Goal: Task Accomplishment & Management: Complete application form

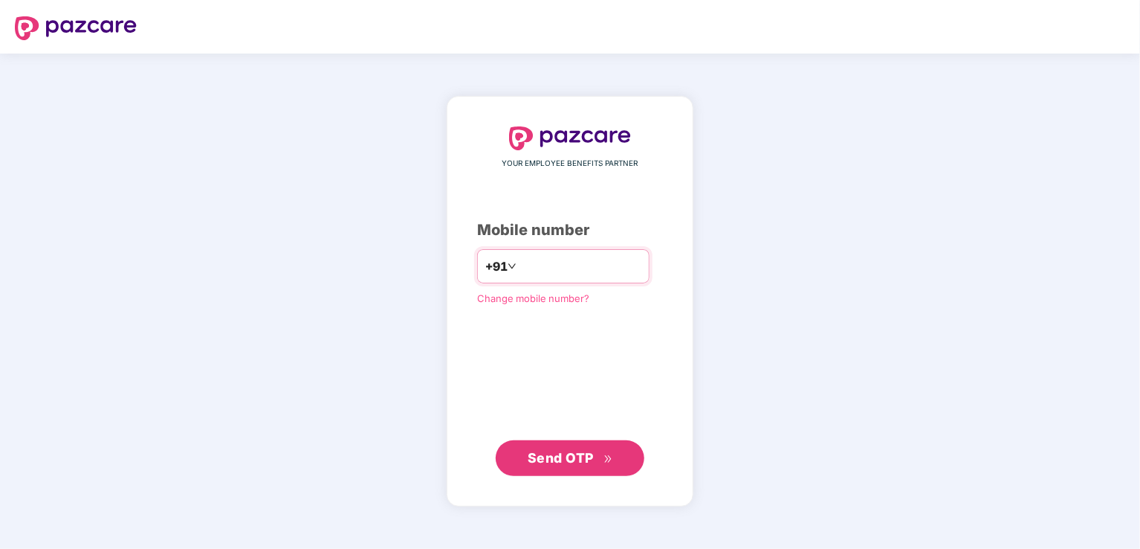
click at [575, 275] on input "number" at bounding box center [581, 266] width 122 height 24
click at [607, 459] on icon "double-right" at bounding box center [607, 458] width 7 height 7
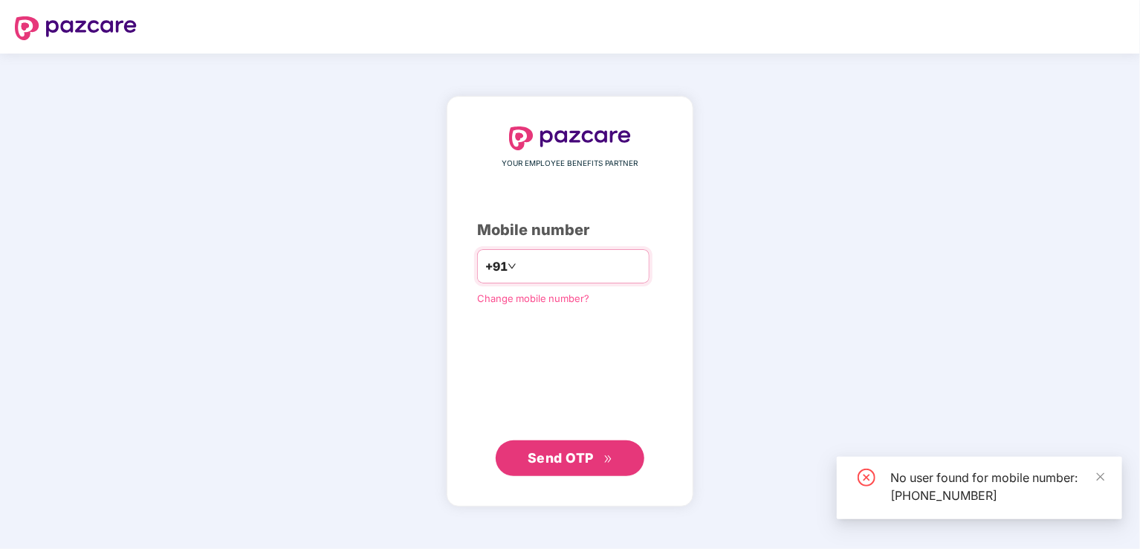
click at [532, 269] on input "**********" at bounding box center [581, 266] width 122 height 24
click at [617, 280] on div "**********" at bounding box center [563, 266] width 172 height 34
click at [533, 257] on input "**********" at bounding box center [581, 266] width 122 height 24
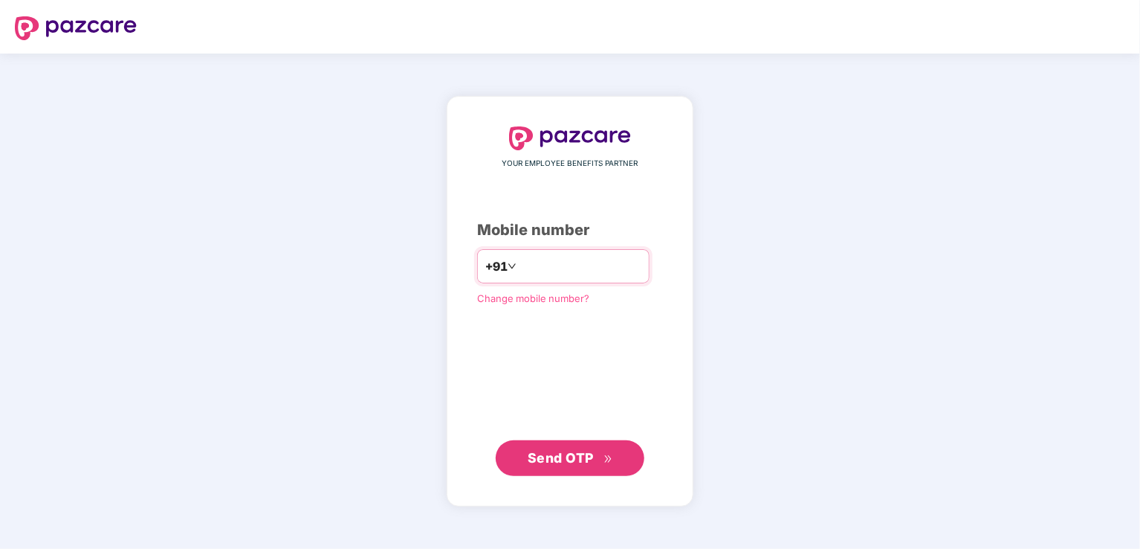
type input "**********"
click at [587, 456] on span "Send OTP" at bounding box center [561, 457] width 66 height 16
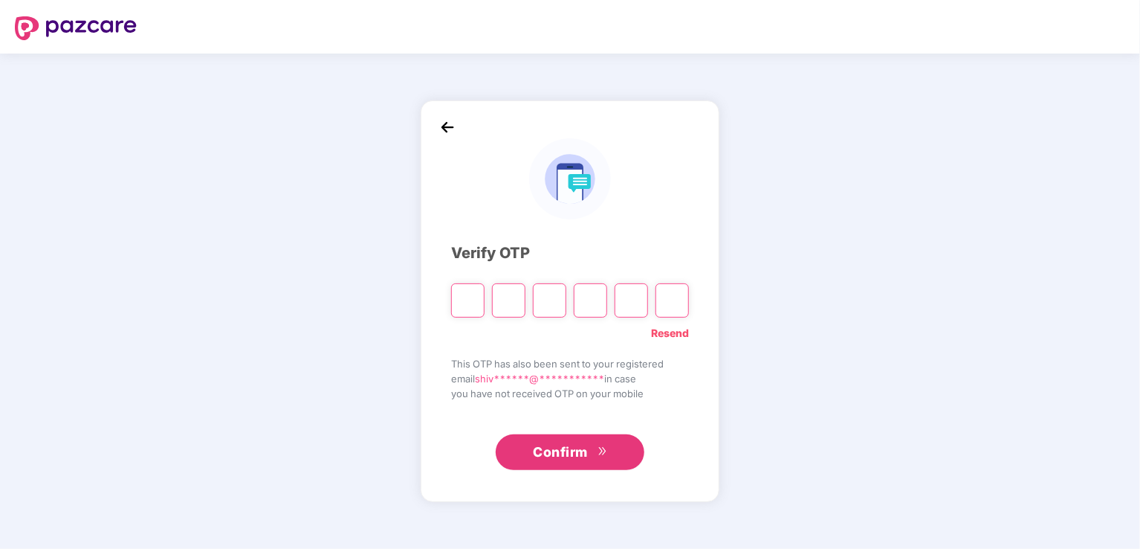
type input "*"
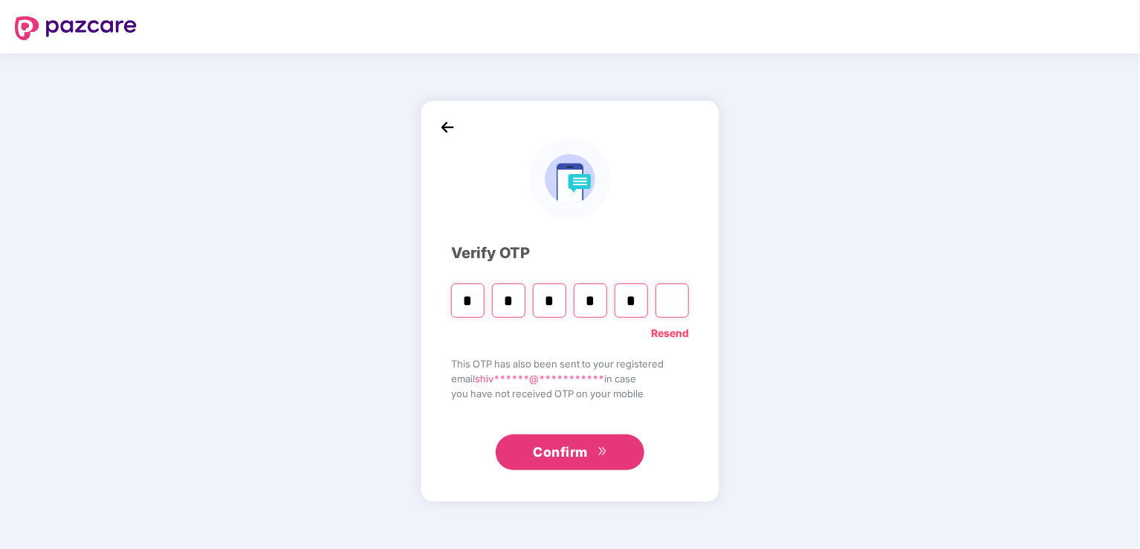
type input "*"
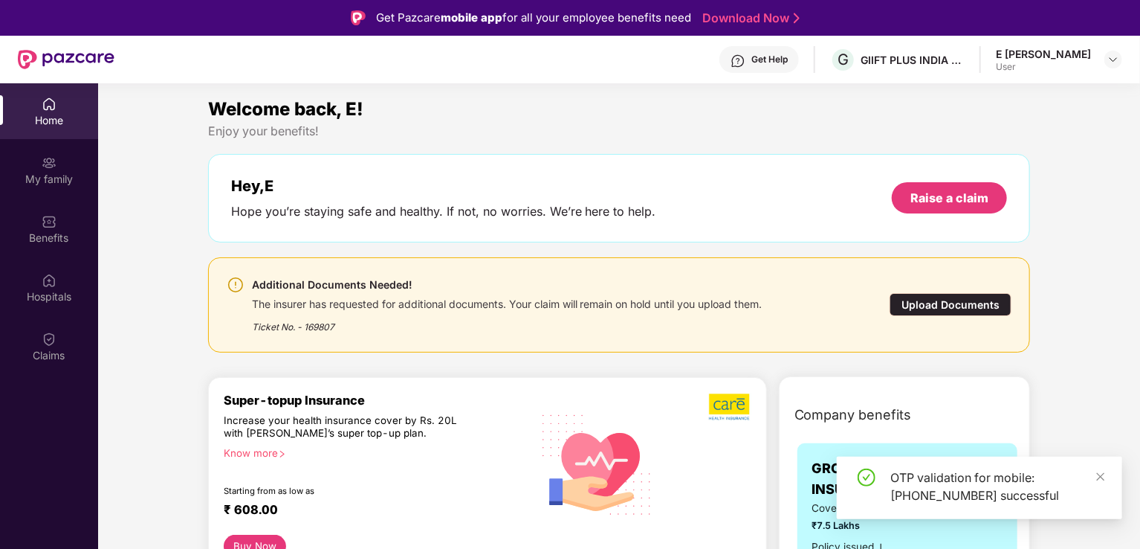
scroll to position [149, 0]
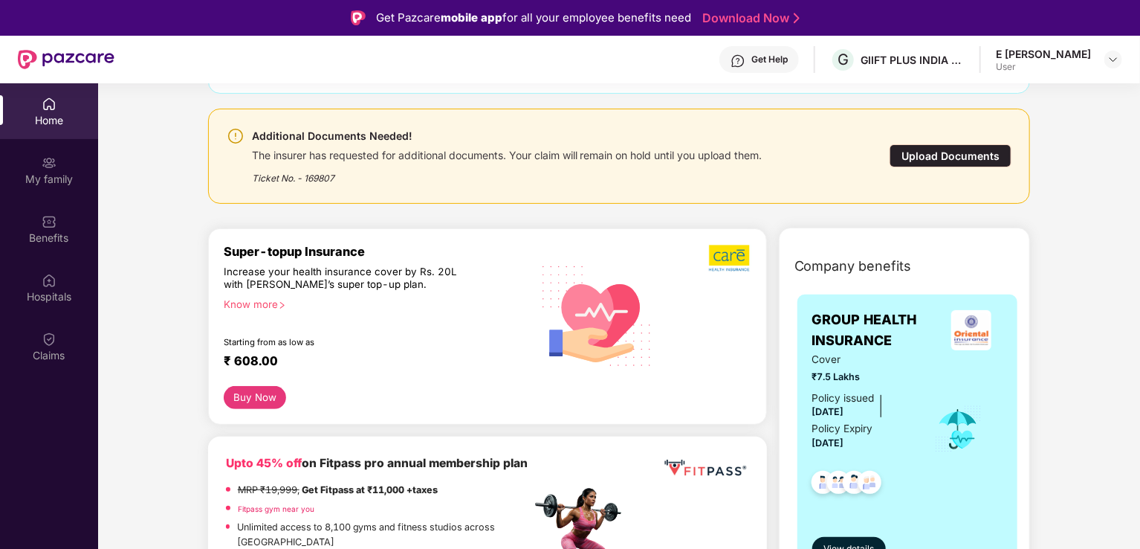
click at [944, 158] on div "Upload Documents" at bounding box center [951, 155] width 122 height 23
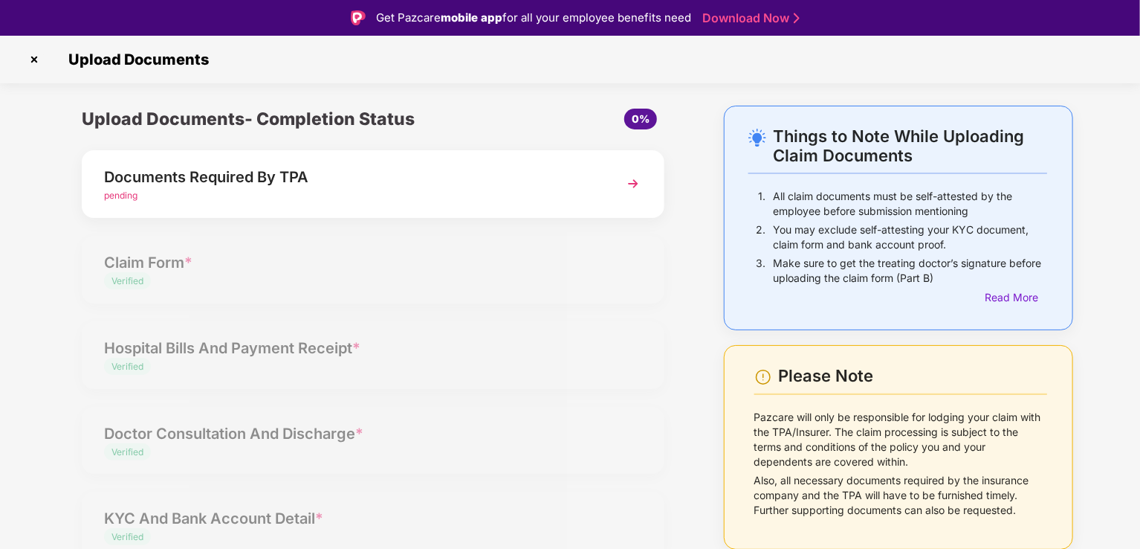
click at [630, 179] on img at bounding box center [633, 183] width 27 height 27
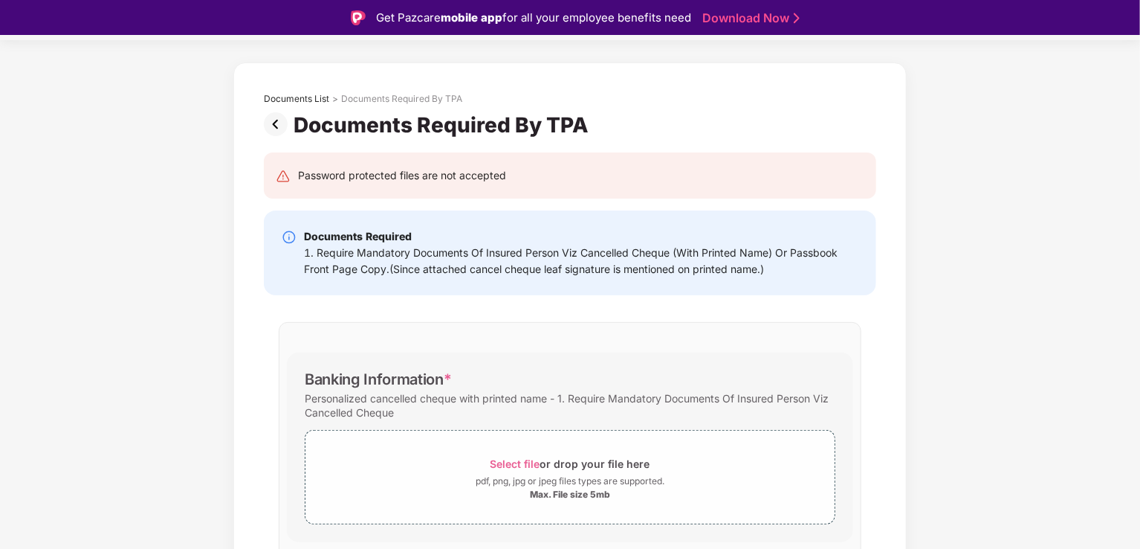
scroll to position [122, 0]
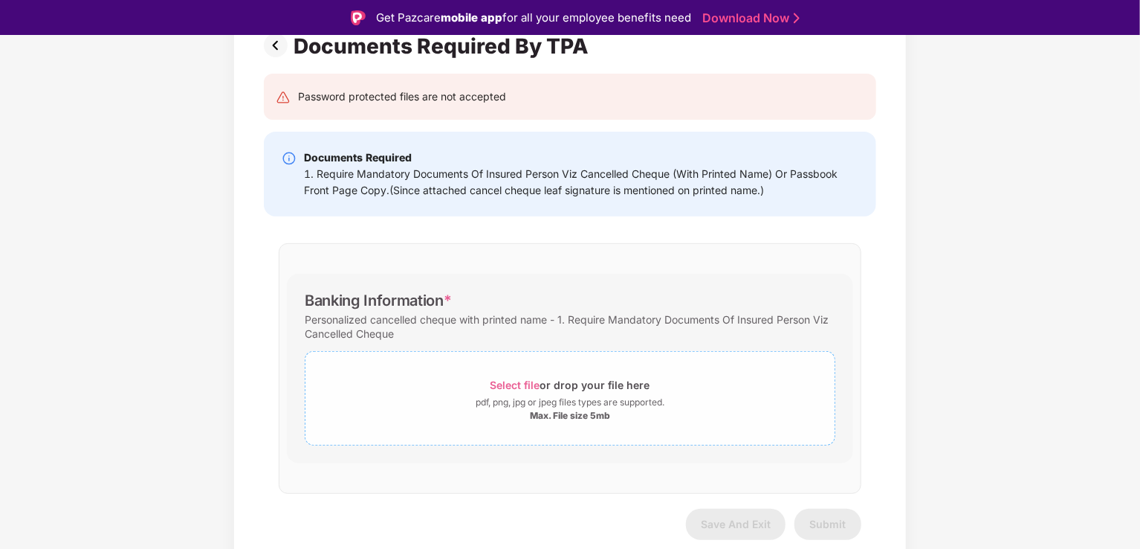
click at [512, 381] on span "Select file" at bounding box center [516, 384] width 50 height 13
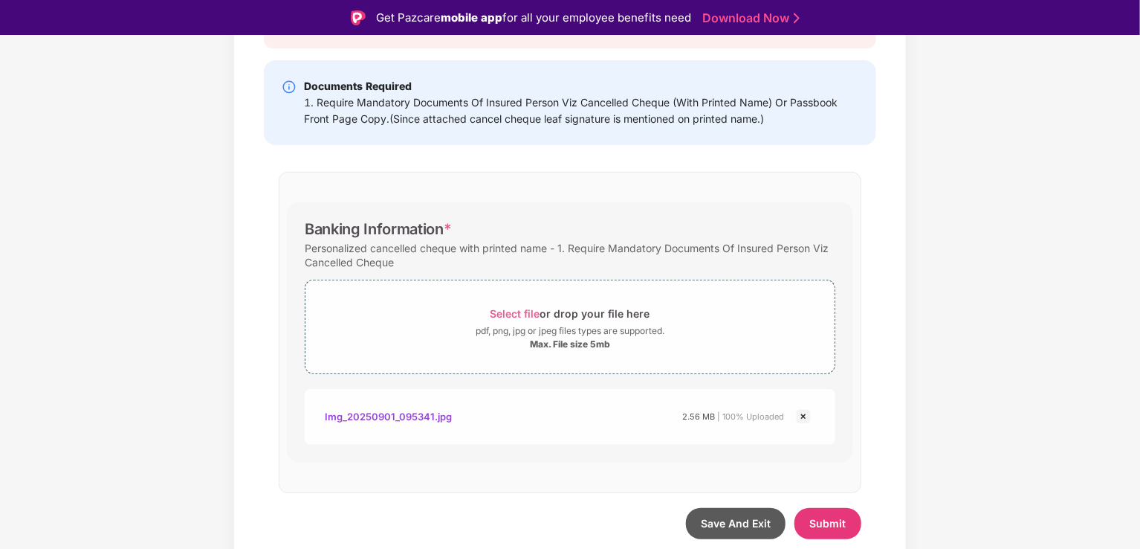
scroll to position [193, 0]
click at [587, 349] on div "Max. File size 5mb" at bounding box center [570, 345] width 80 height 12
click at [821, 518] on span "Submit" at bounding box center [828, 523] width 36 height 13
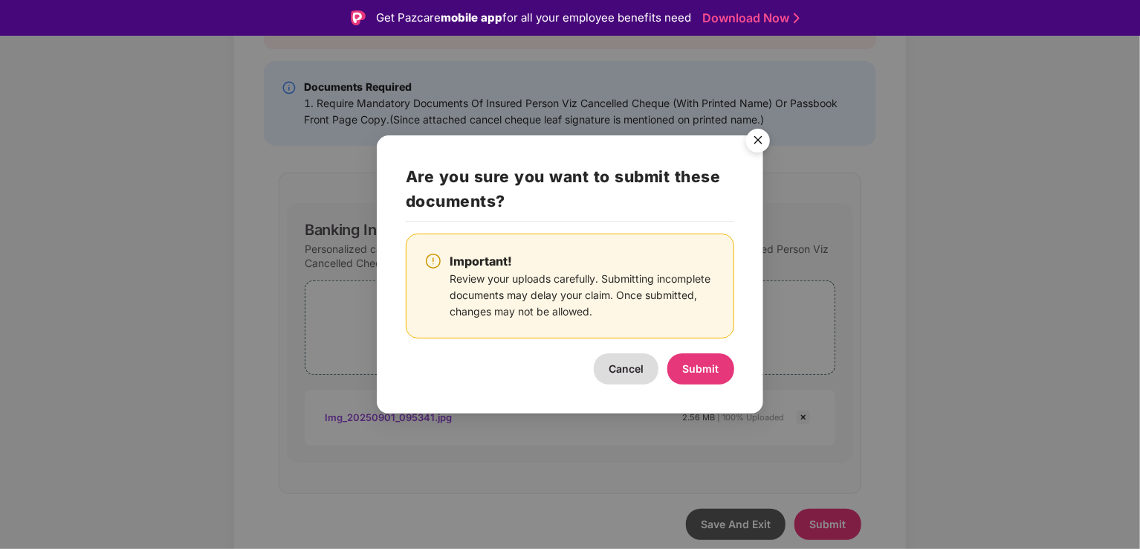
click at [751, 135] on img "Close" at bounding box center [758, 143] width 42 height 42
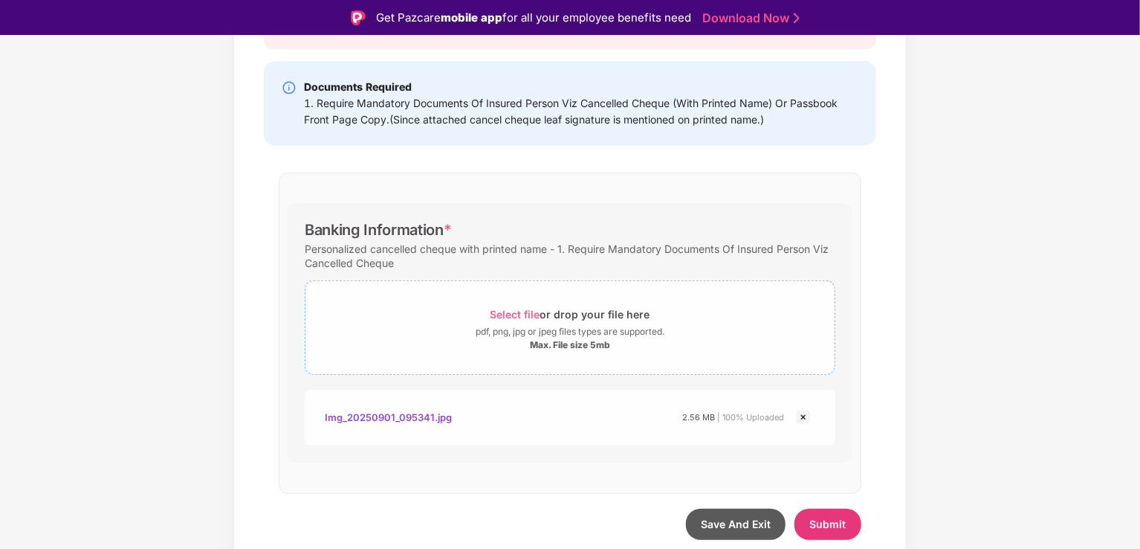
click at [553, 344] on div "Max. File size 5mb" at bounding box center [570, 345] width 80 height 12
click at [424, 412] on div "Img_20250901_095341.jpg" at bounding box center [388, 416] width 127 height 25
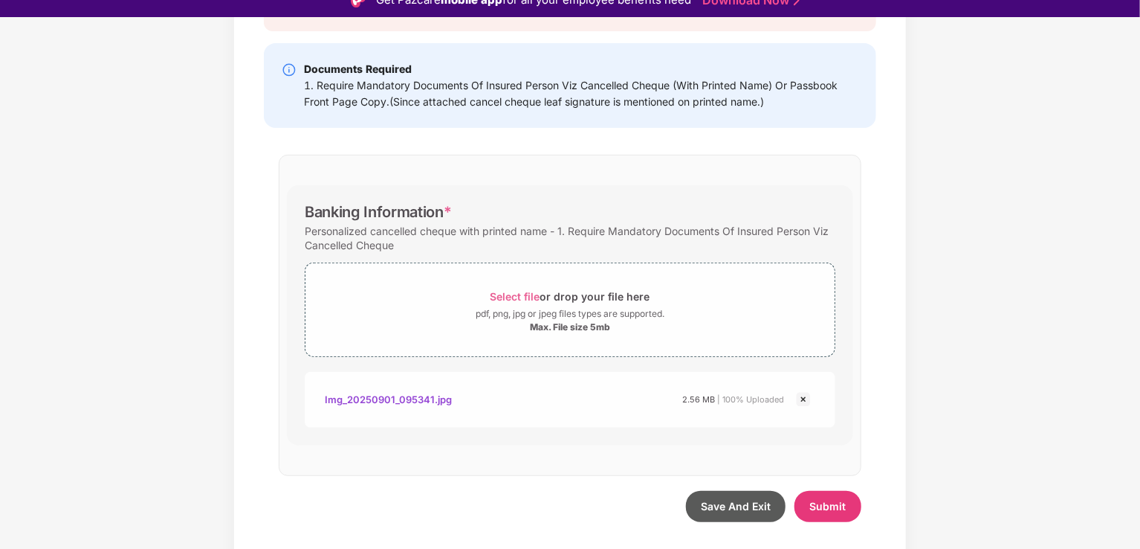
scroll to position [36, 0]
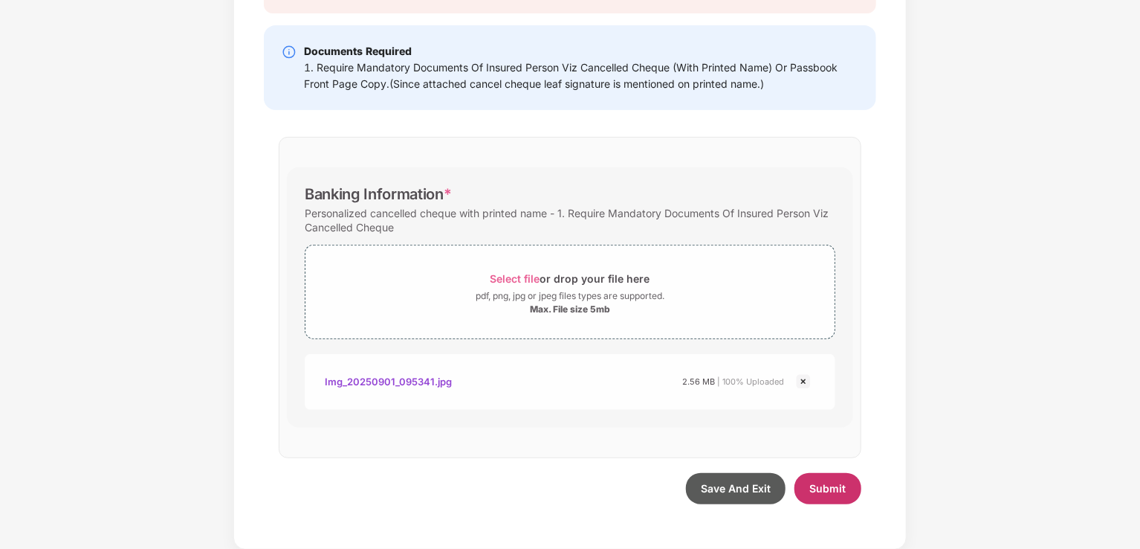
click at [834, 485] on span "Submit" at bounding box center [828, 488] width 36 height 13
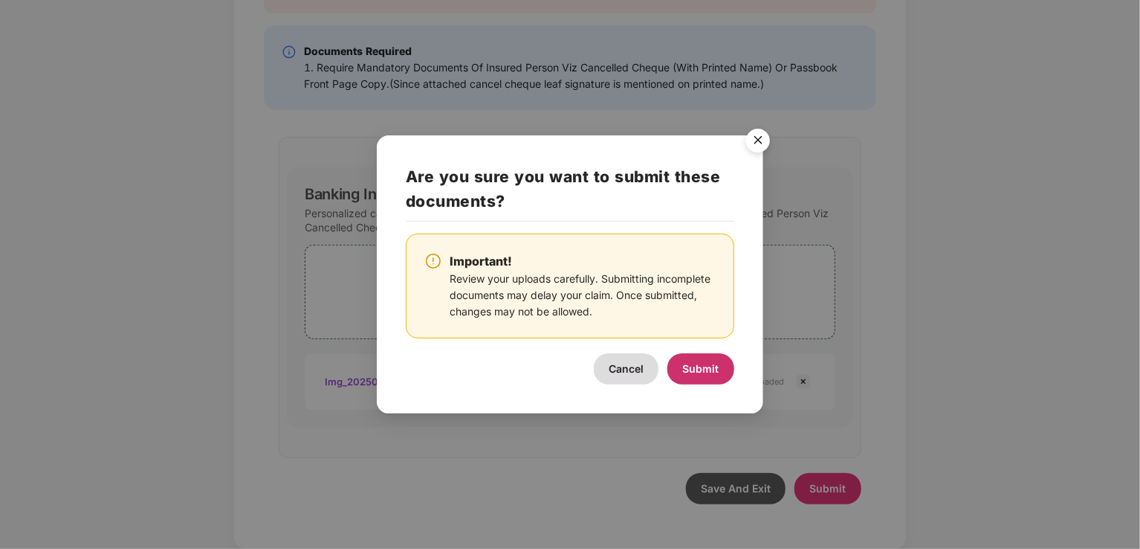
click at [714, 372] on span "Submit" at bounding box center [701, 368] width 36 height 13
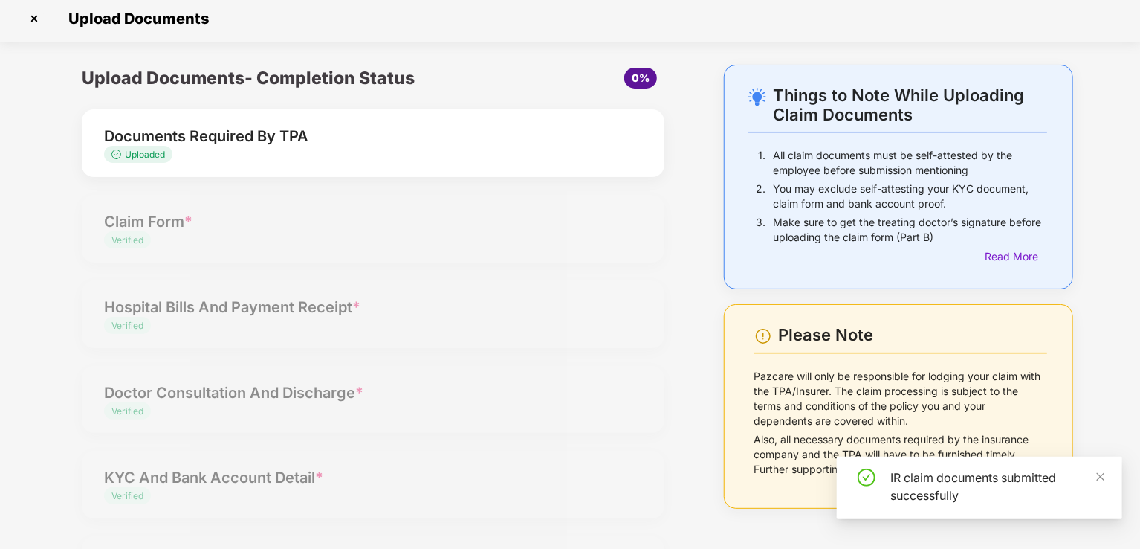
scroll to position [0, 0]
